Goal: Check status: Check status

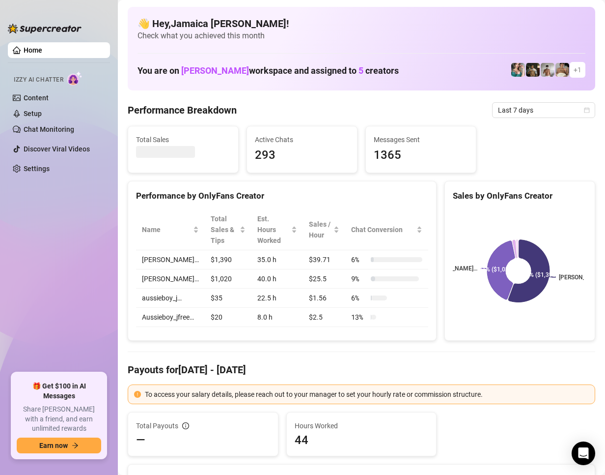
click at [373, 111] on div "Performance Breakdown Last 7 days" at bounding box center [362, 110] width 468 height 16
drag, startPoint x: 505, startPoint y: 108, endPoint x: 504, endPoint y: 190, distance: 82.5
click at [504, 109] on span "Last 7 days" at bounding box center [543, 110] width 91 height 15
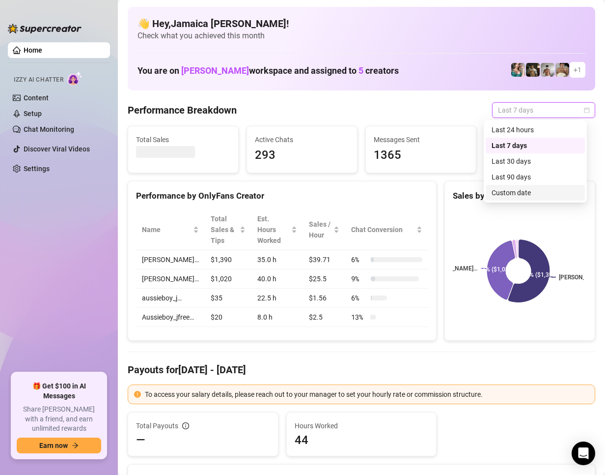
click at [503, 194] on div "Custom date" at bounding box center [535, 192] width 87 height 11
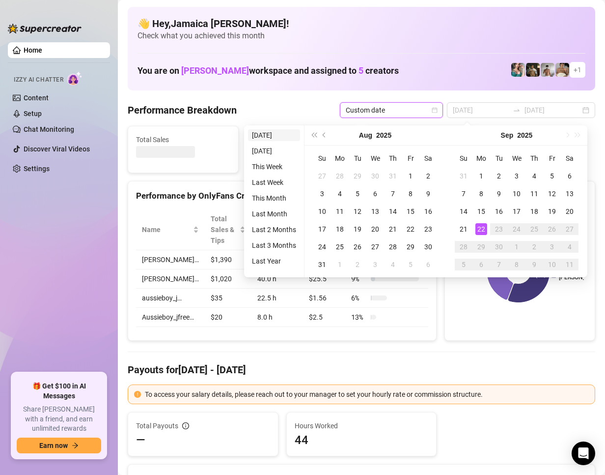
type input "[DATE]"
drag, startPoint x: 282, startPoint y: 133, endPoint x: 295, endPoint y: 143, distance: 16.7
click at [282, 134] on li "[DATE]" at bounding box center [274, 135] width 52 height 12
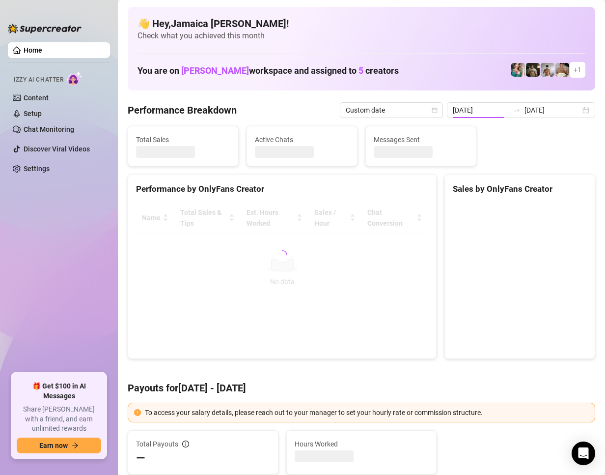
type input "[DATE]"
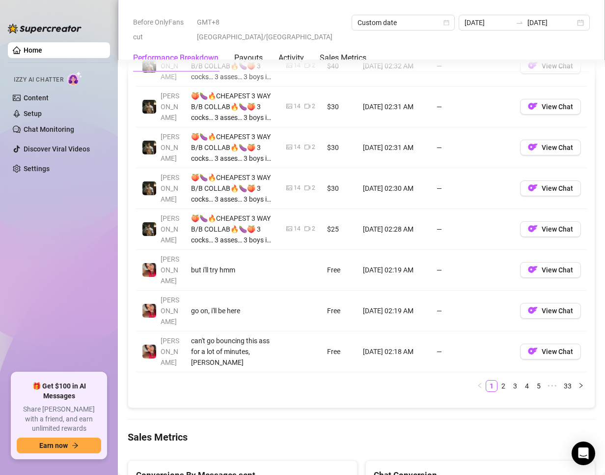
scroll to position [1326, 0]
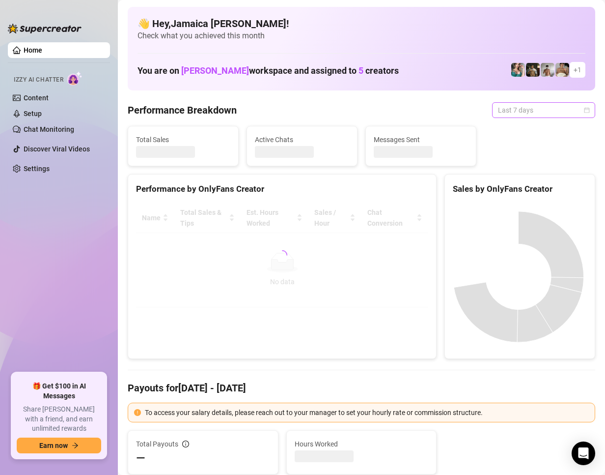
click at [536, 110] on span "Last 7 days" at bounding box center [543, 110] width 91 height 15
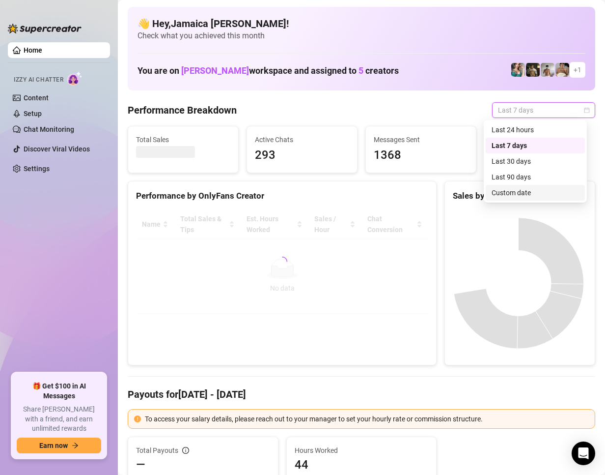
click at [497, 196] on div "Custom date" at bounding box center [535, 192] width 87 height 11
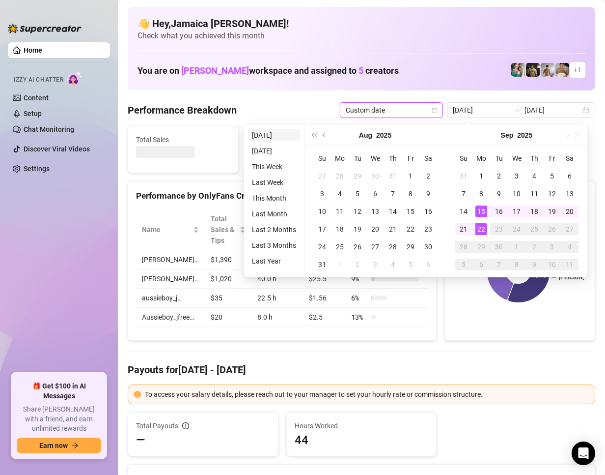
type input "[DATE]"
drag, startPoint x: 278, startPoint y: 136, endPoint x: 342, endPoint y: 167, distance: 71.8
click at [278, 136] on li "[DATE]" at bounding box center [274, 135] width 52 height 12
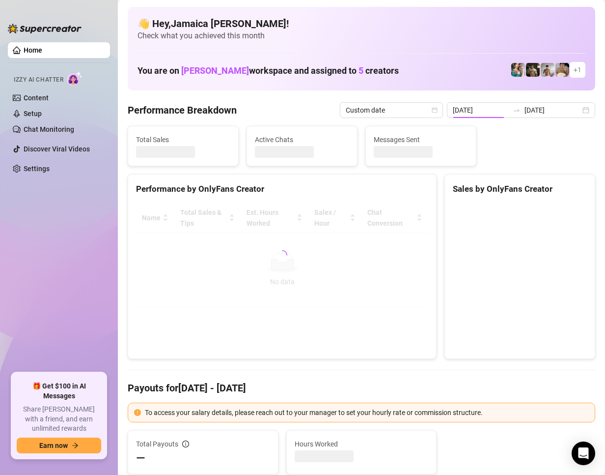
type input "[DATE]"
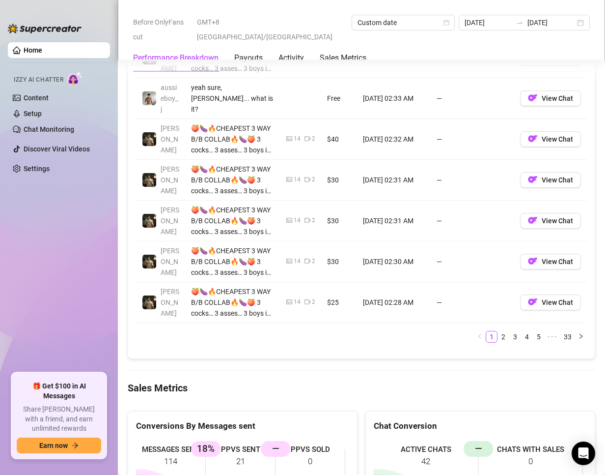
scroll to position [1179, 0]
